Goal: Task Accomplishment & Management: Use online tool/utility

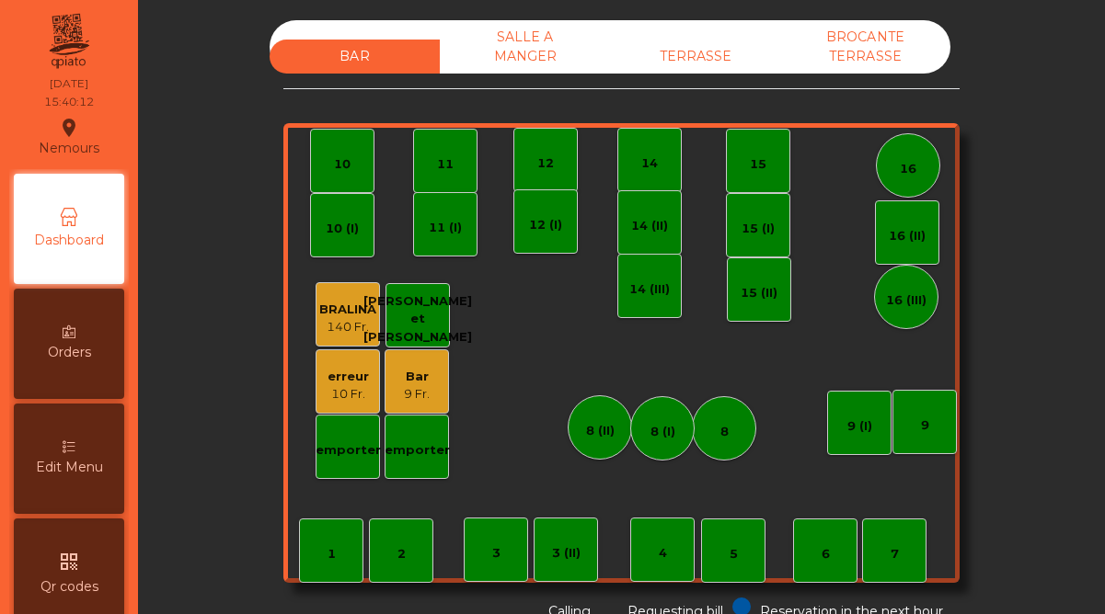
click at [406, 386] on div "9 Fr." at bounding box center [417, 394] width 26 height 18
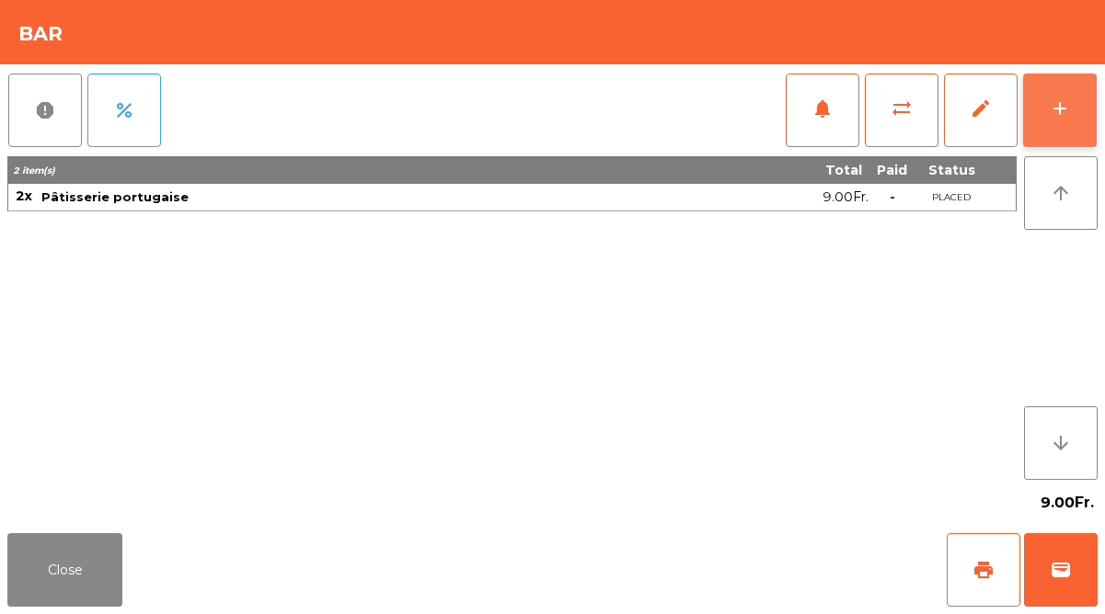
click at [1056, 109] on div "add" at bounding box center [1060, 109] width 22 height 22
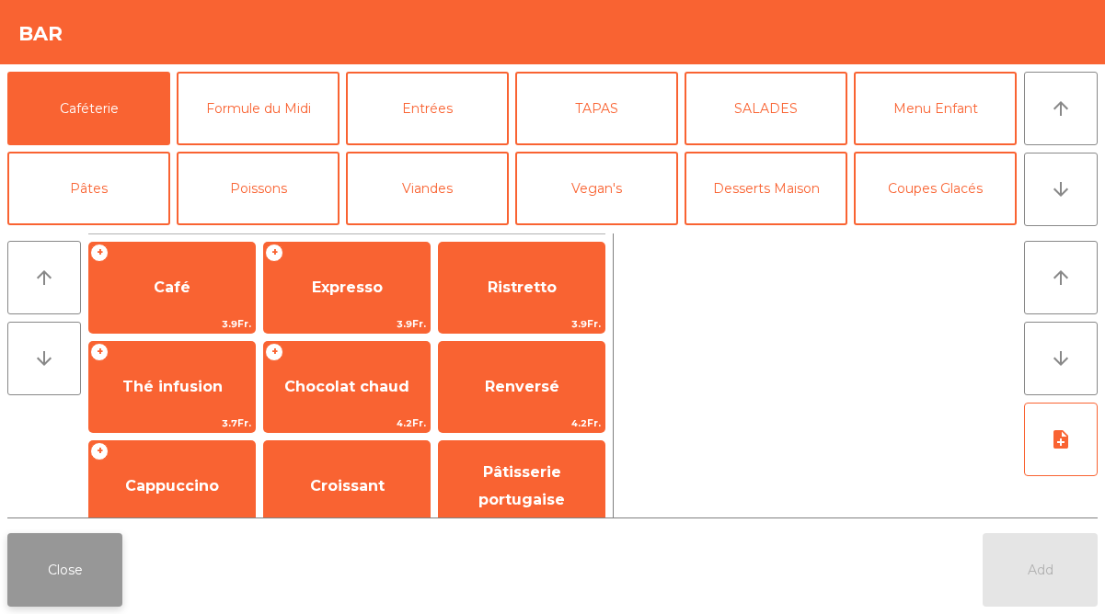
click at [86, 534] on button "Close" at bounding box center [64, 571] width 115 height 74
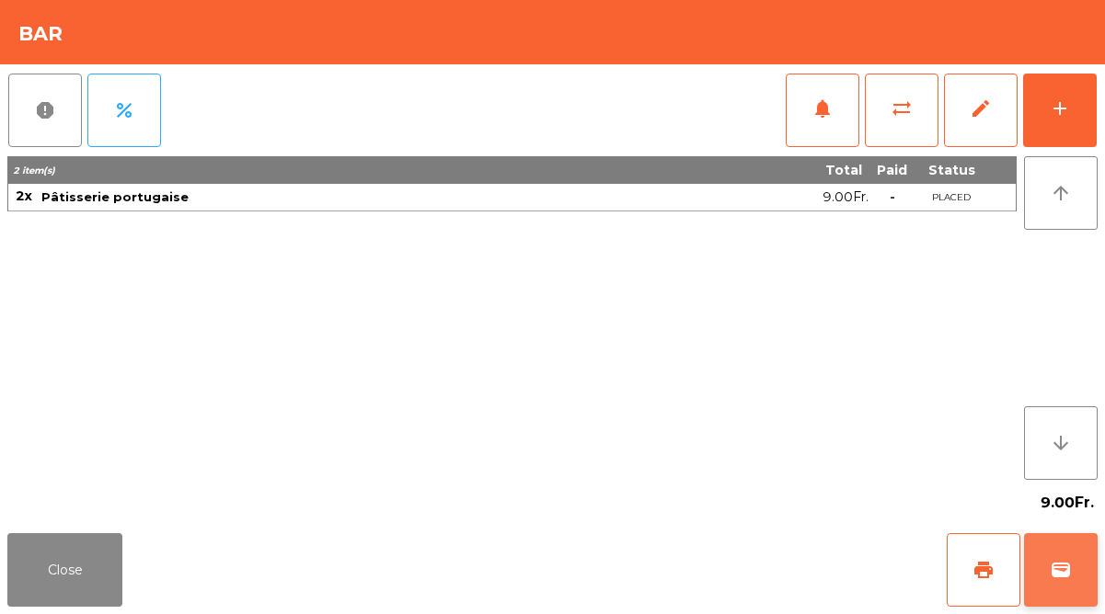
click at [1040, 568] on button "wallet" at bounding box center [1061, 571] width 74 height 74
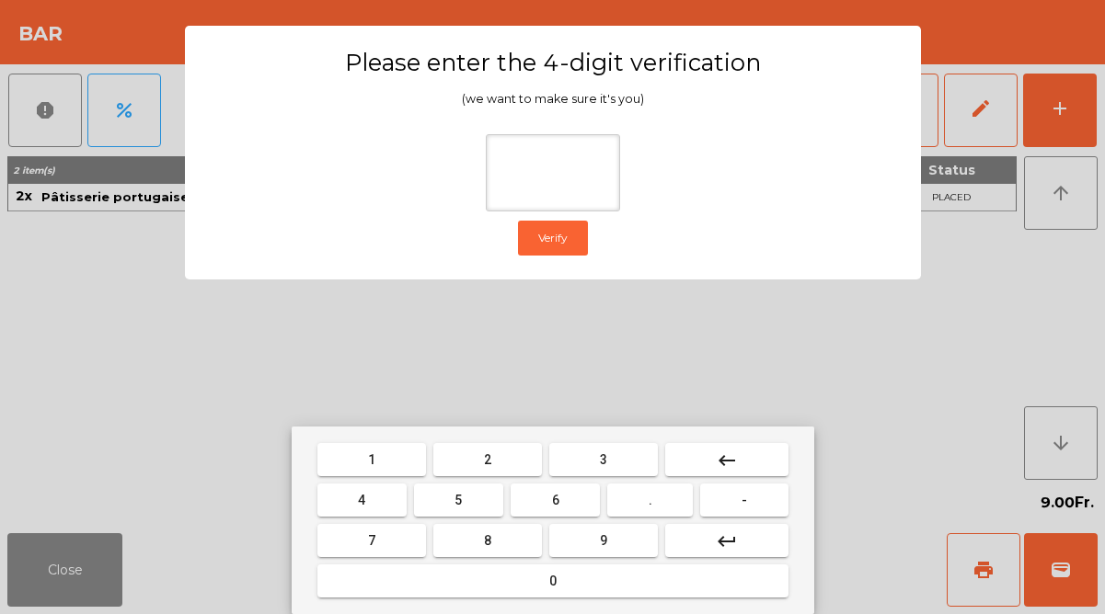
click at [477, 454] on button "2" at bounding box center [487, 459] width 109 height 33
click at [592, 539] on button "9" at bounding box center [603, 540] width 109 height 33
click at [388, 462] on button "1" at bounding box center [371, 459] width 109 height 33
type input "****"
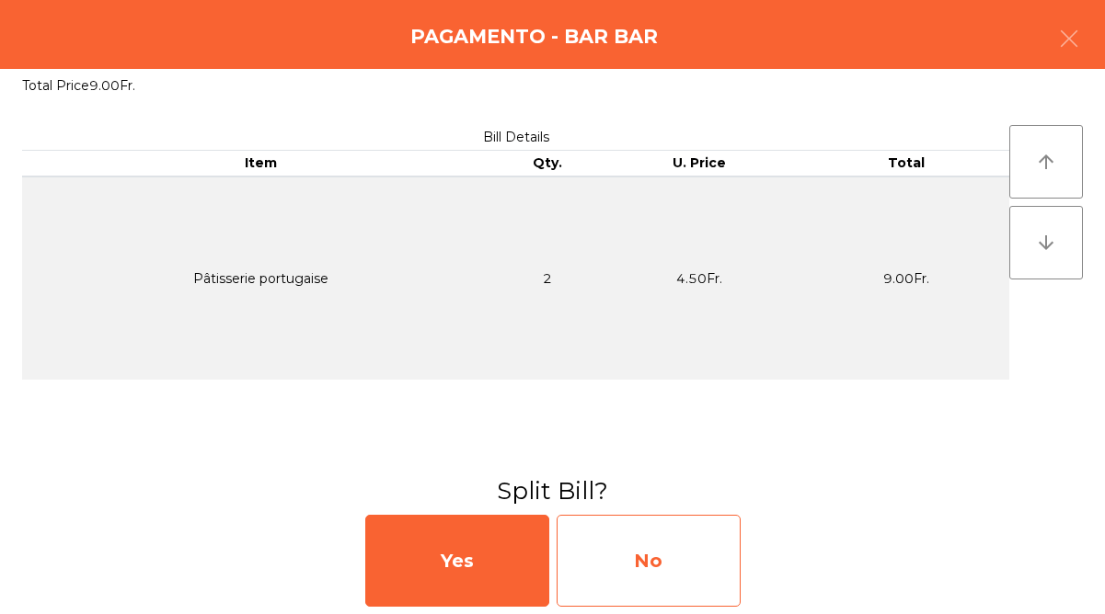
click at [625, 545] on div "No" at bounding box center [649, 561] width 184 height 92
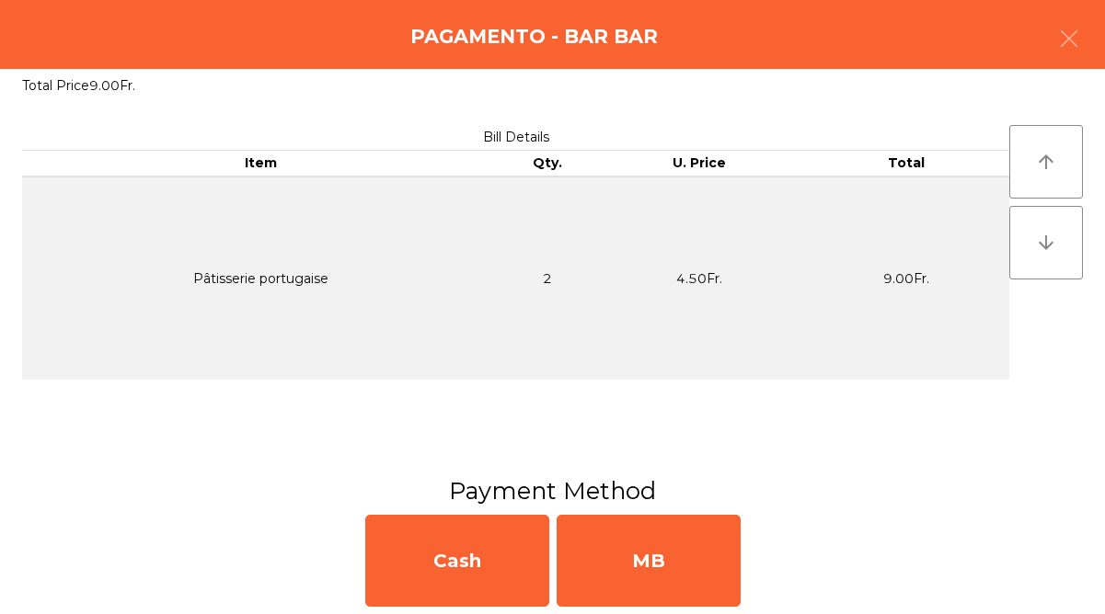
click at [625, 545] on div "MB" at bounding box center [649, 561] width 184 height 92
click at [625, 545] on div "No" at bounding box center [649, 561] width 184 height 92
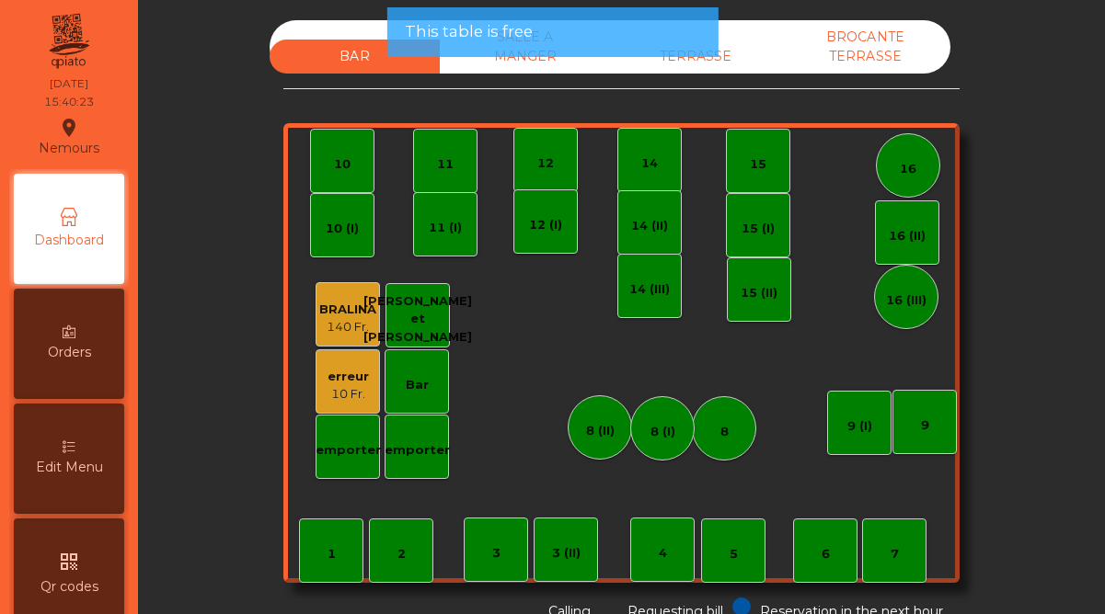
click at [625, 545] on div "1 2 3 4 5 6 7 8 9 10 11 12 14 15 16 Bar 3 (II) 14 (II) 15 (I) erreur 10 Fr. emp…" at bounding box center [621, 353] width 676 height 460
click at [360, 385] on div "10 Fr." at bounding box center [347, 394] width 41 height 18
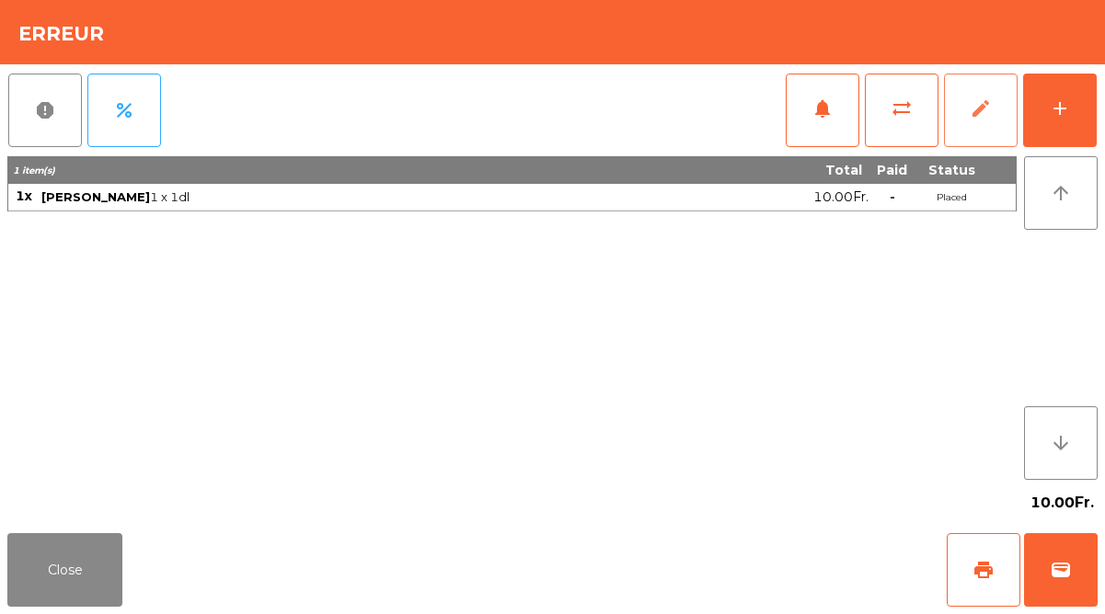
click at [984, 112] on span "edit" at bounding box center [981, 109] width 22 height 22
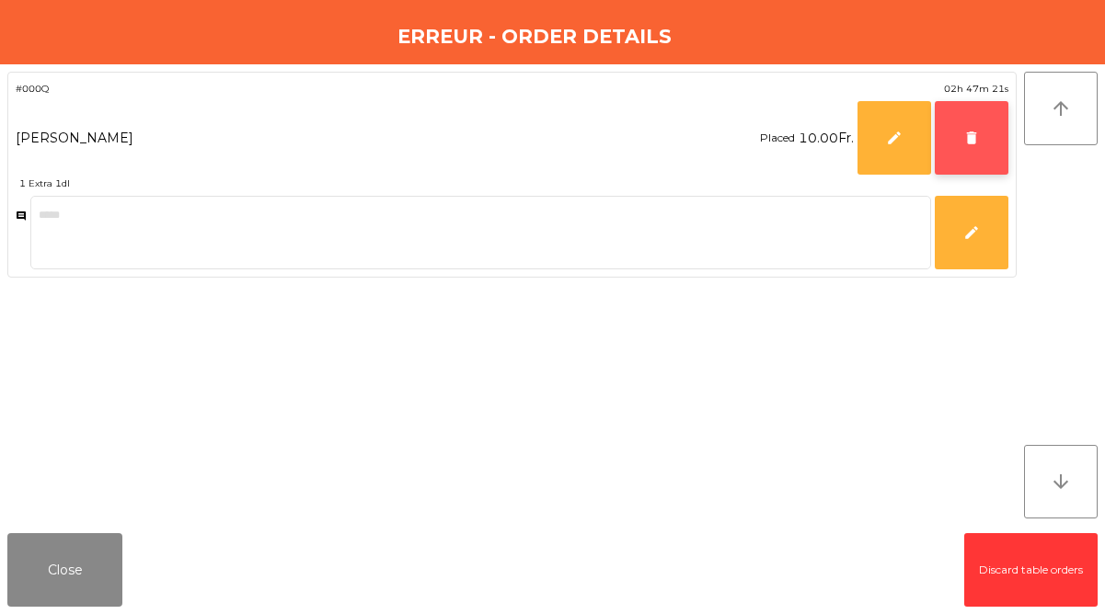
click at [981, 136] on button "delete" at bounding box center [972, 138] width 74 height 74
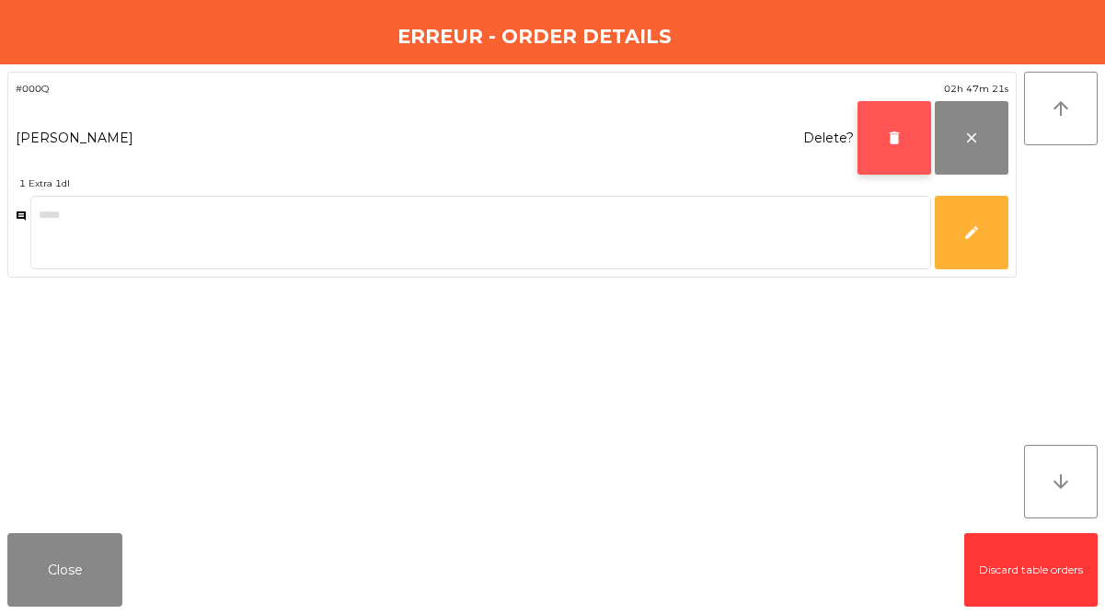
click at [894, 128] on button "delete" at bounding box center [894, 138] width 74 height 74
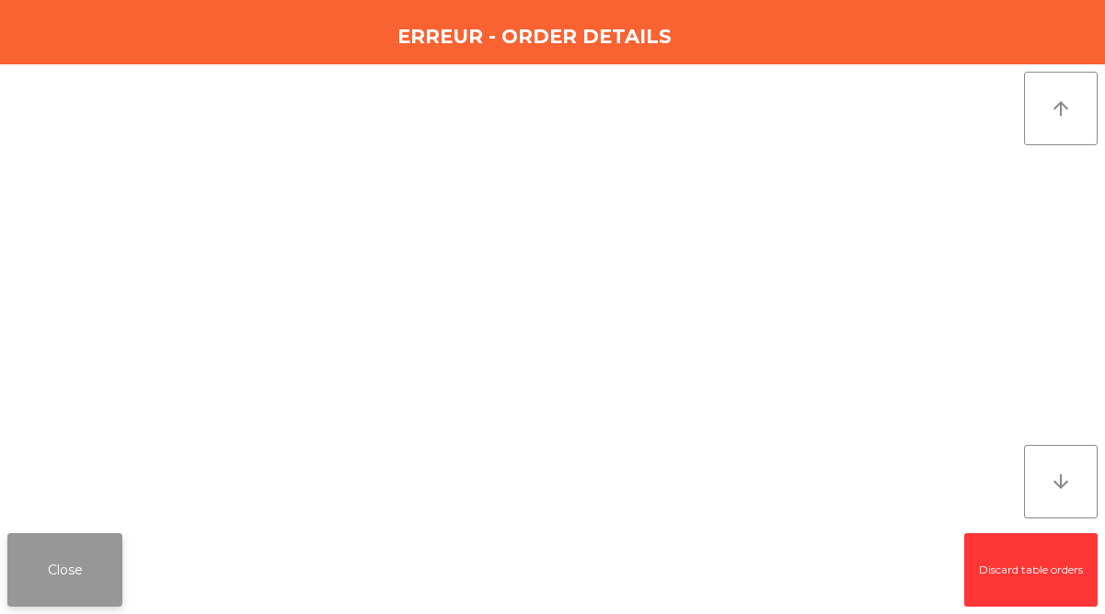
click at [85, 573] on button "Close" at bounding box center [64, 571] width 115 height 74
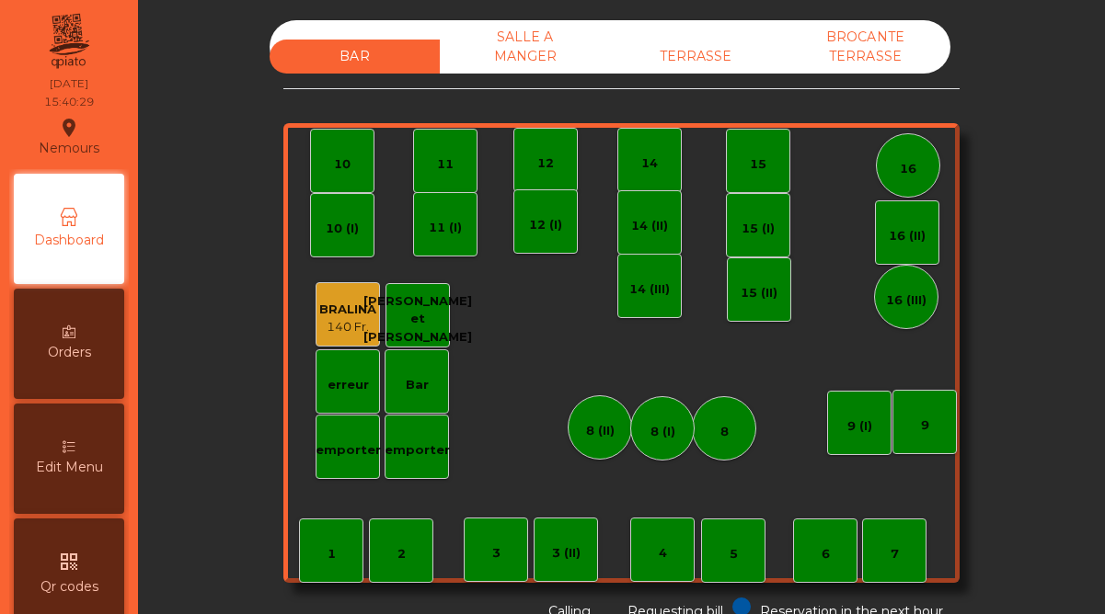
click at [539, 57] on div "SALLE A MANGER" at bounding box center [525, 46] width 170 height 53
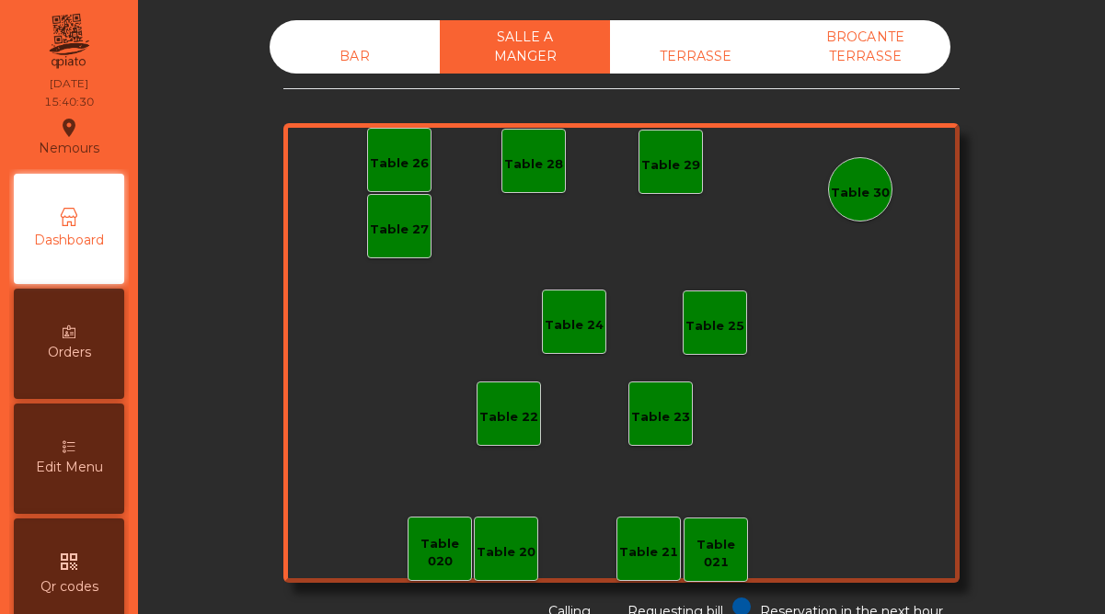
click at [699, 50] on div "TERRASSE" at bounding box center [695, 57] width 170 height 34
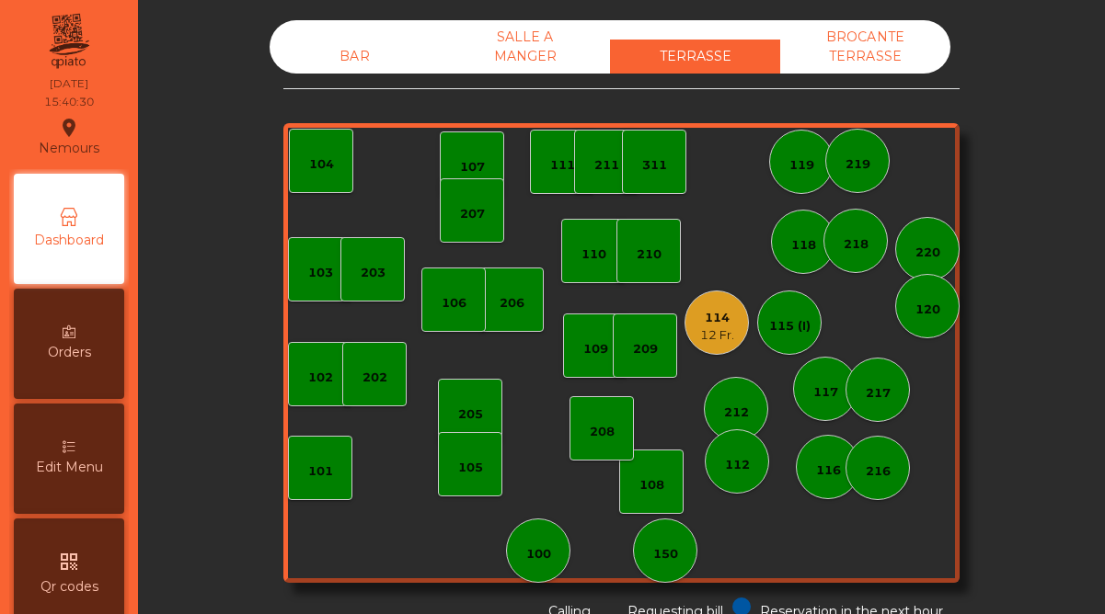
click at [874, 47] on div "BROCANTE TERRASSE" at bounding box center [865, 46] width 170 height 53
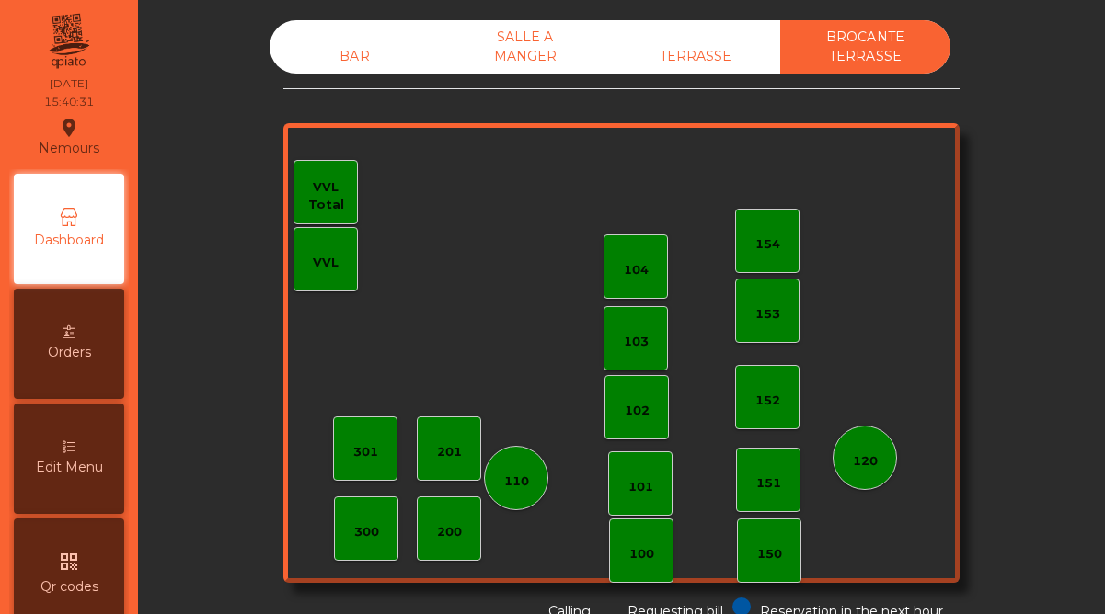
click at [700, 63] on div "TERRASSE" at bounding box center [695, 57] width 170 height 34
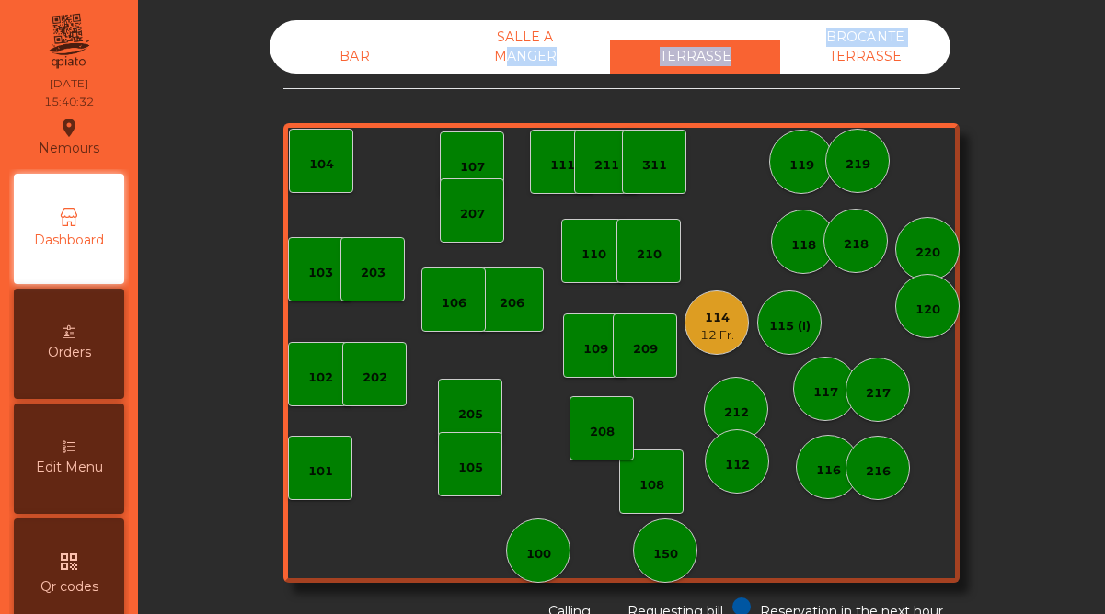
click at [700, 63] on div "TERRASSE" at bounding box center [695, 57] width 170 height 34
click at [697, 368] on div "103 102 101 202 206 104 205 108 105 107 100 150 110 207 203 208 116 216 109 106…" at bounding box center [621, 353] width 676 height 460
click at [716, 329] on div "12 Fr." at bounding box center [717, 336] width 34 height 18
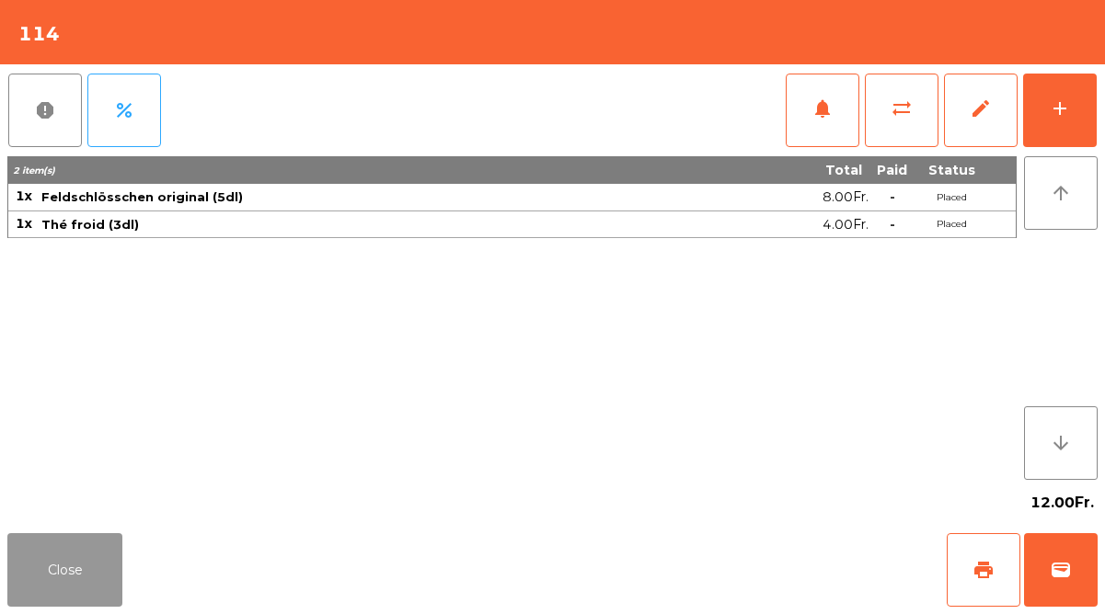
click at [76, 565] on button "Close" at bounding box center [64, 571] width 115 height 74
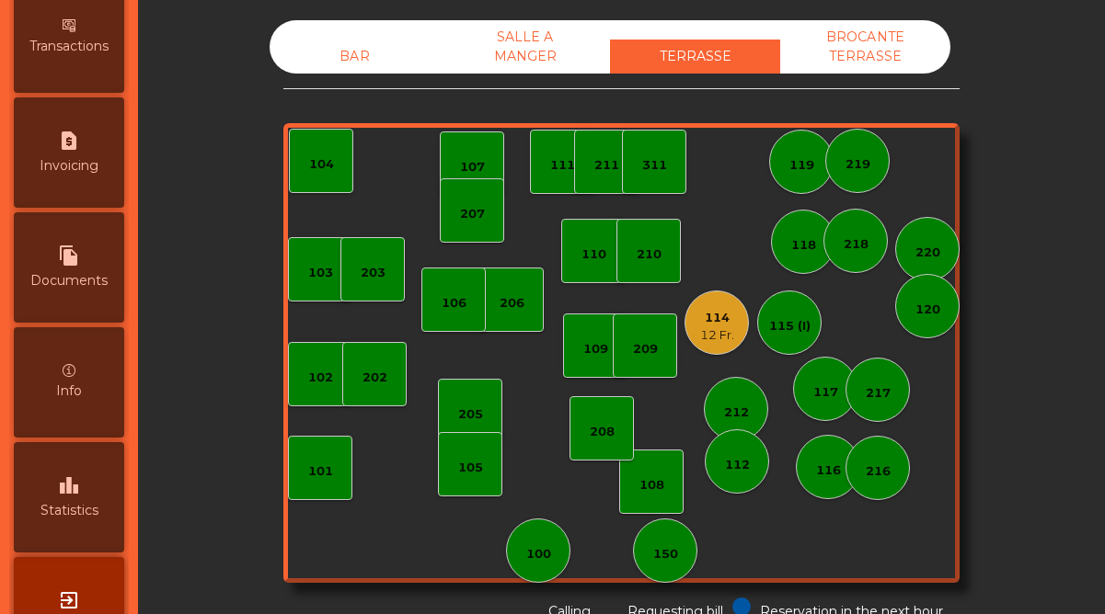
scroll to position [948, 0]
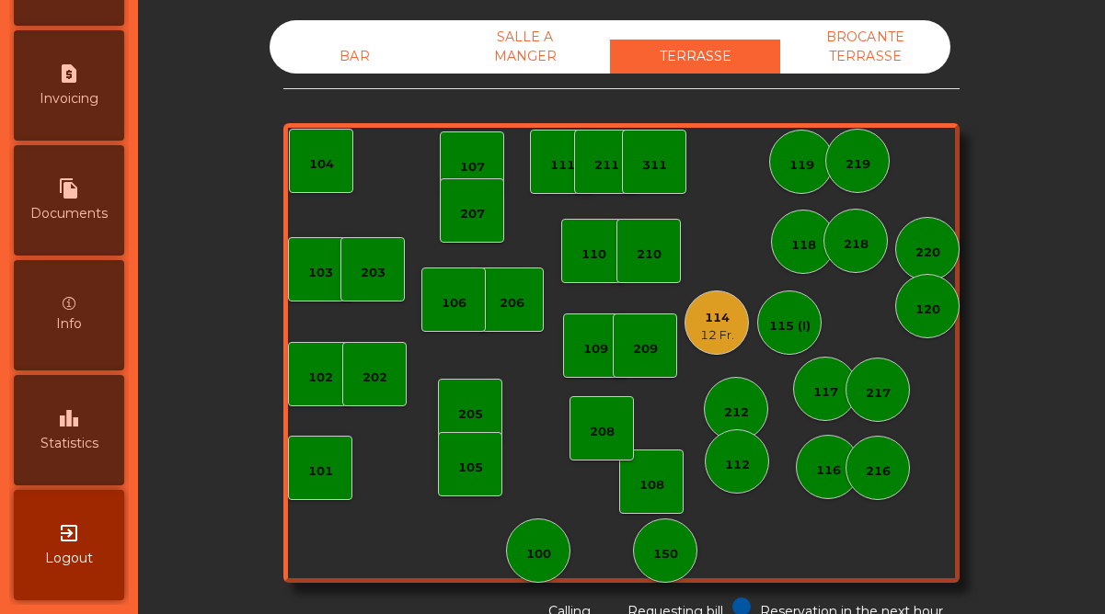
click at [82, 450] on span "Statistics" at bounding box center [69, 443] width 58 height 19
